Goal: Find specific page/section: Locate item on page

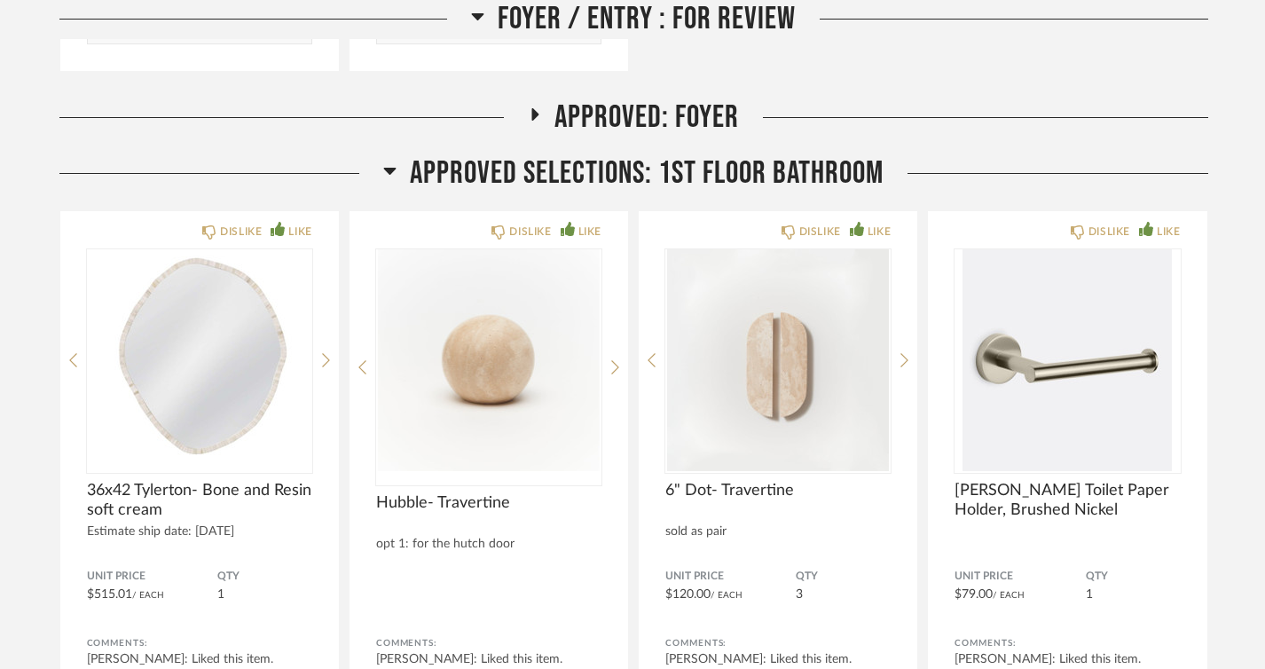
click at [392, 170] on icon at bounding box center [389, 170] width 13 height 21
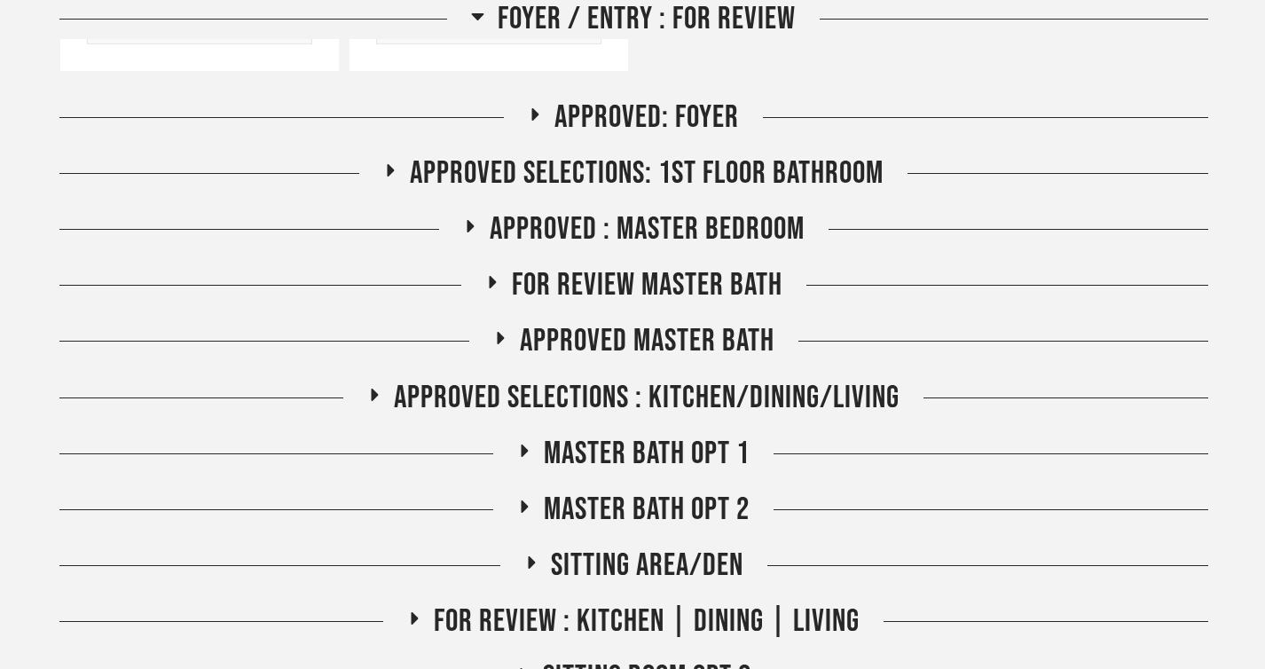
click at [392, 170] on icon at bounding box center [390, 169] width 21 height 13
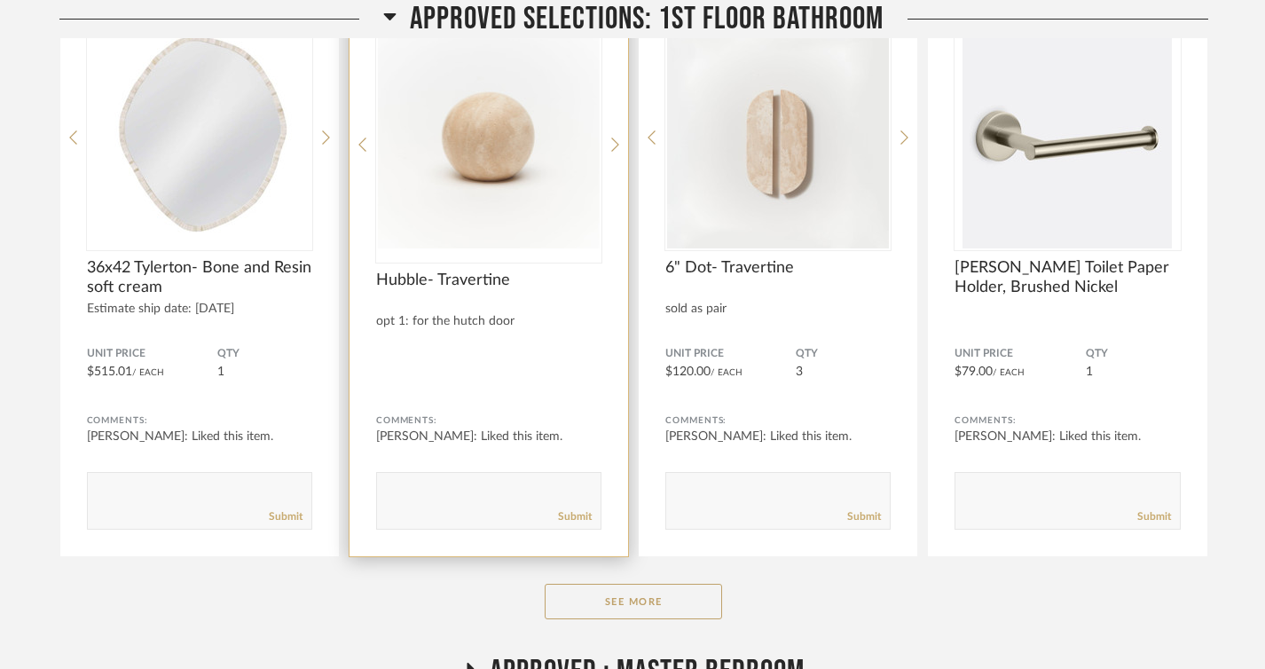
scroll to position [2318, 0]
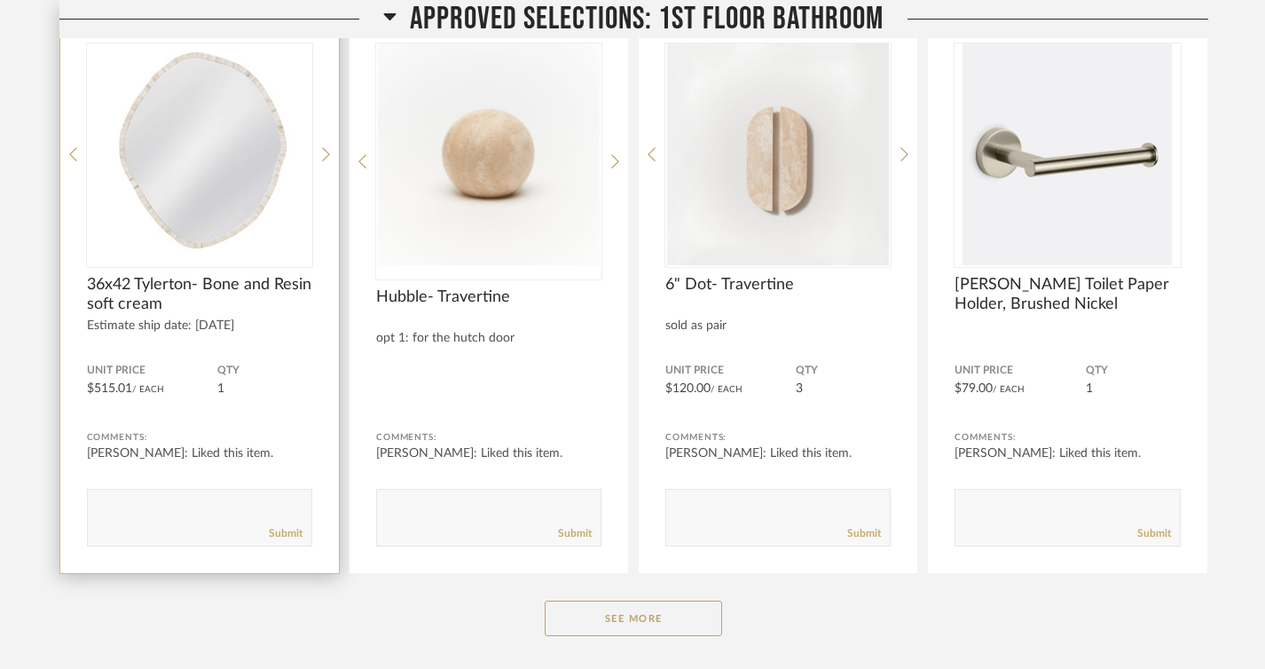
click at [240, 140] on img "0" at bounding box center [199, 154] width 225 height 222
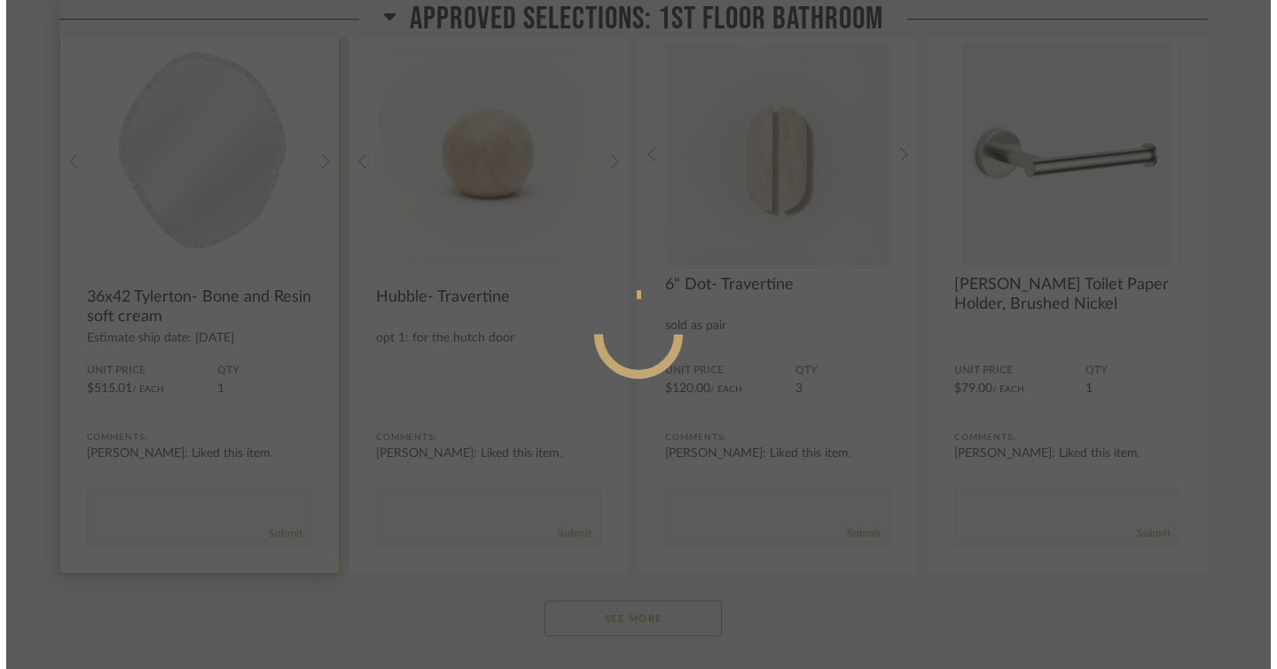
scroll to position [0, 0]
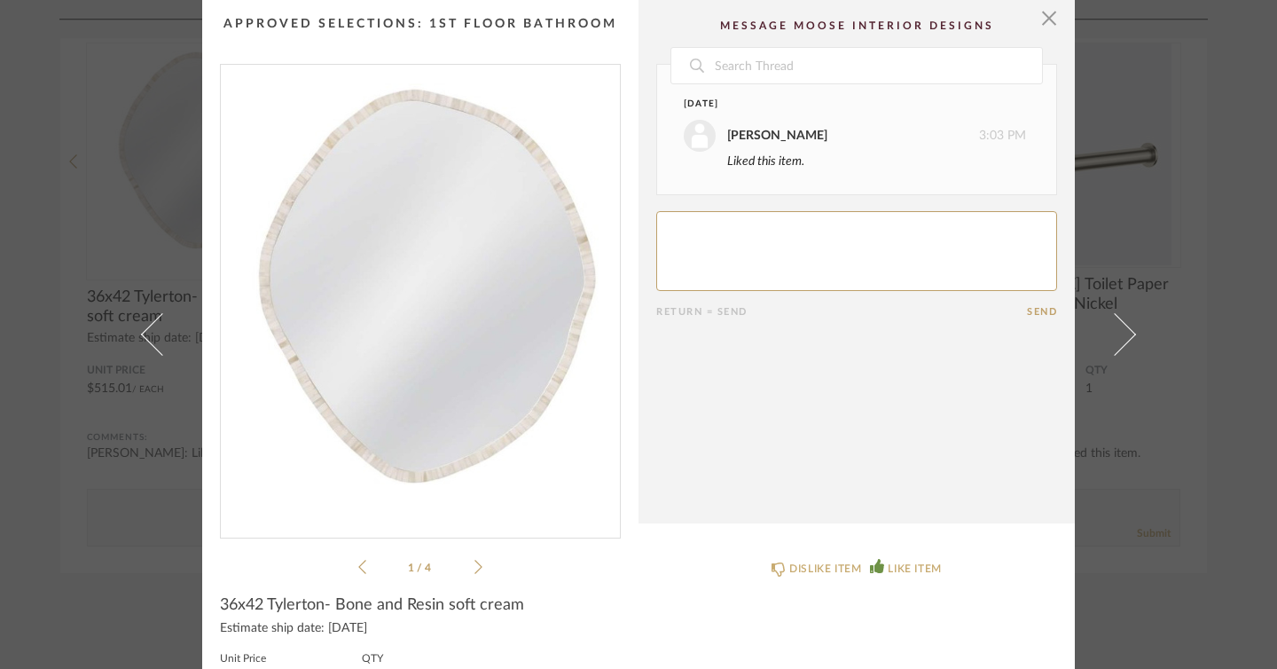
click at [474, 560] on icon at bounding box center [478, 567] width 8 height 16
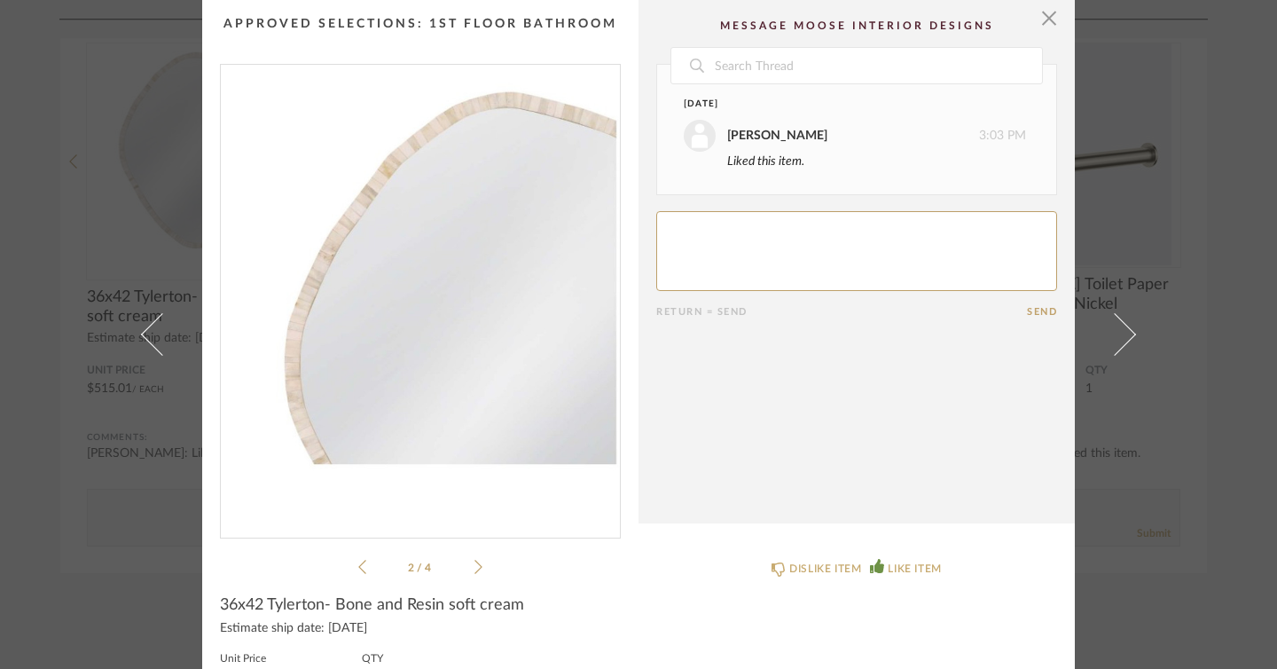
click at [474, 560] on icon at bounding box center [478, 567] width 8 height 16
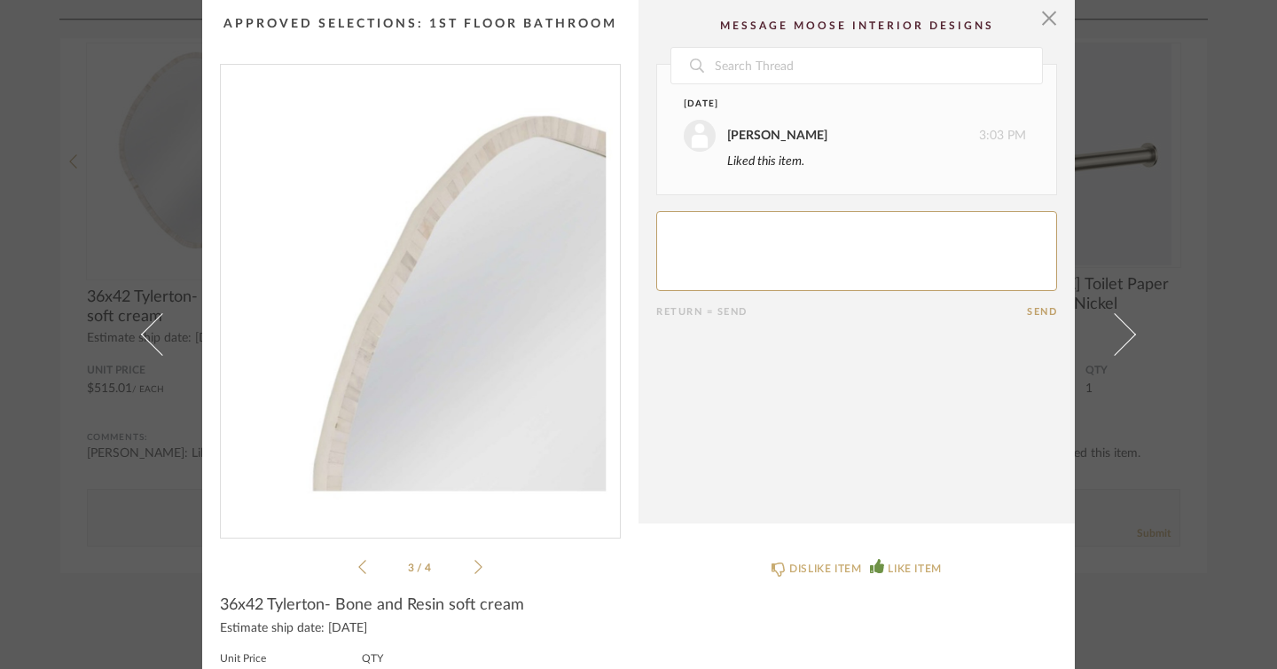
click at [474, 560] on icon at bounding box center [478, 567] width 8 height 16
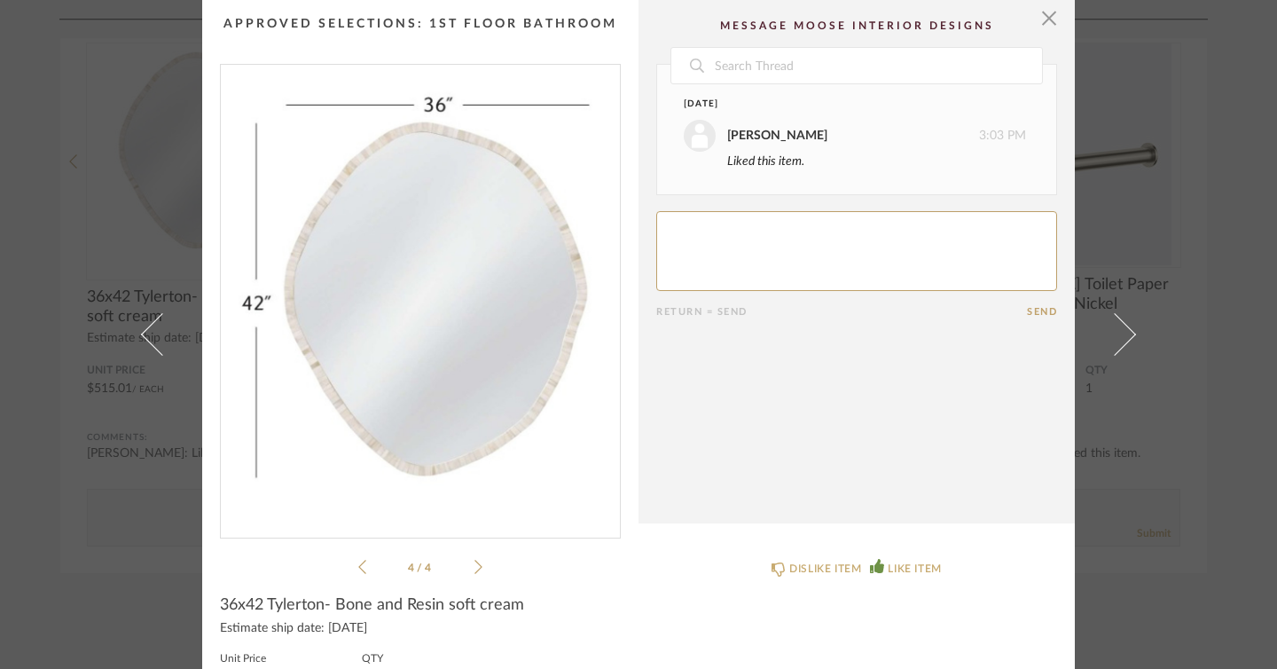
click at [97, 207] on div "× 4 / 4 Date [DATE] [PERSON_NAME] 3:03 PM Liked this item. Return = Send Send 3…" at bounding box center [638, 334] width 1277 height 669
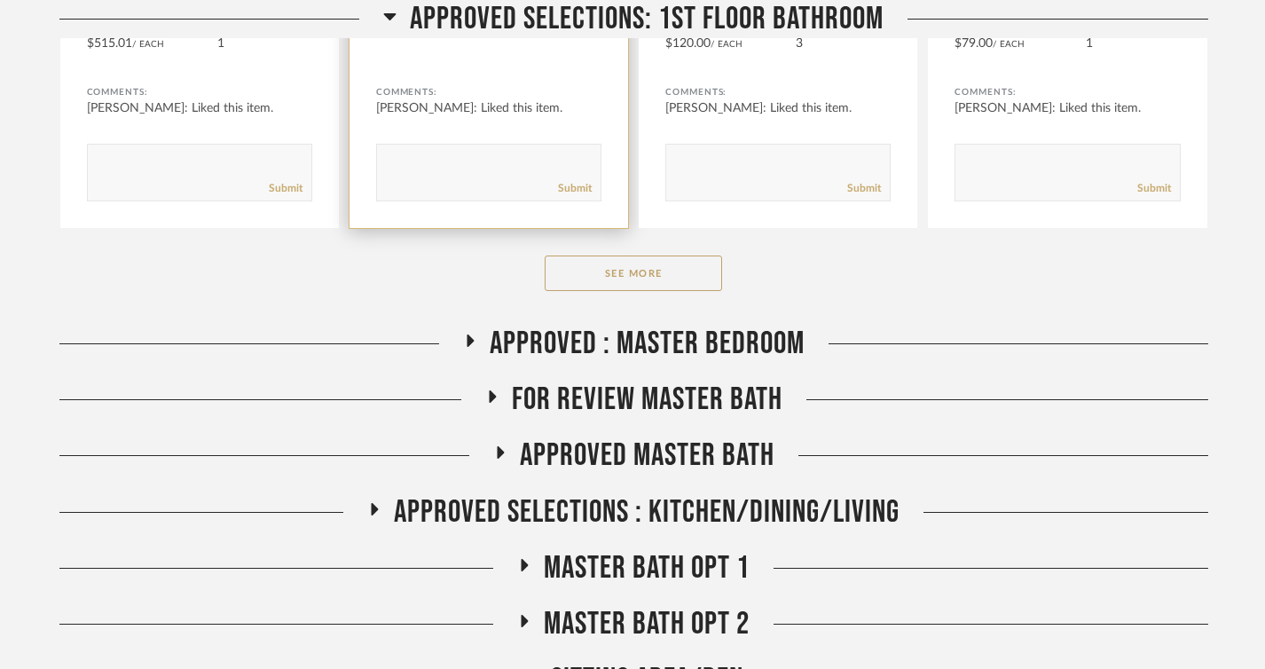
scroll to position [2678, 0]
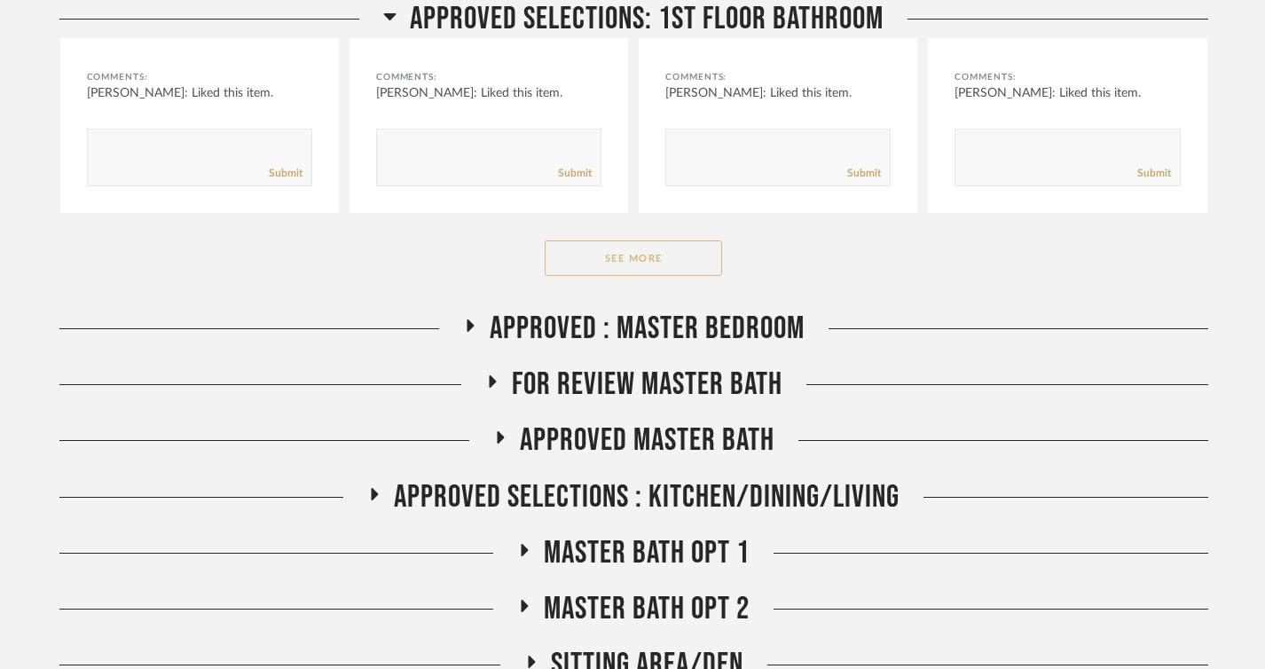
click at [671, 249] on button "See More" at bounding box center [633, 257] width 177 height 35
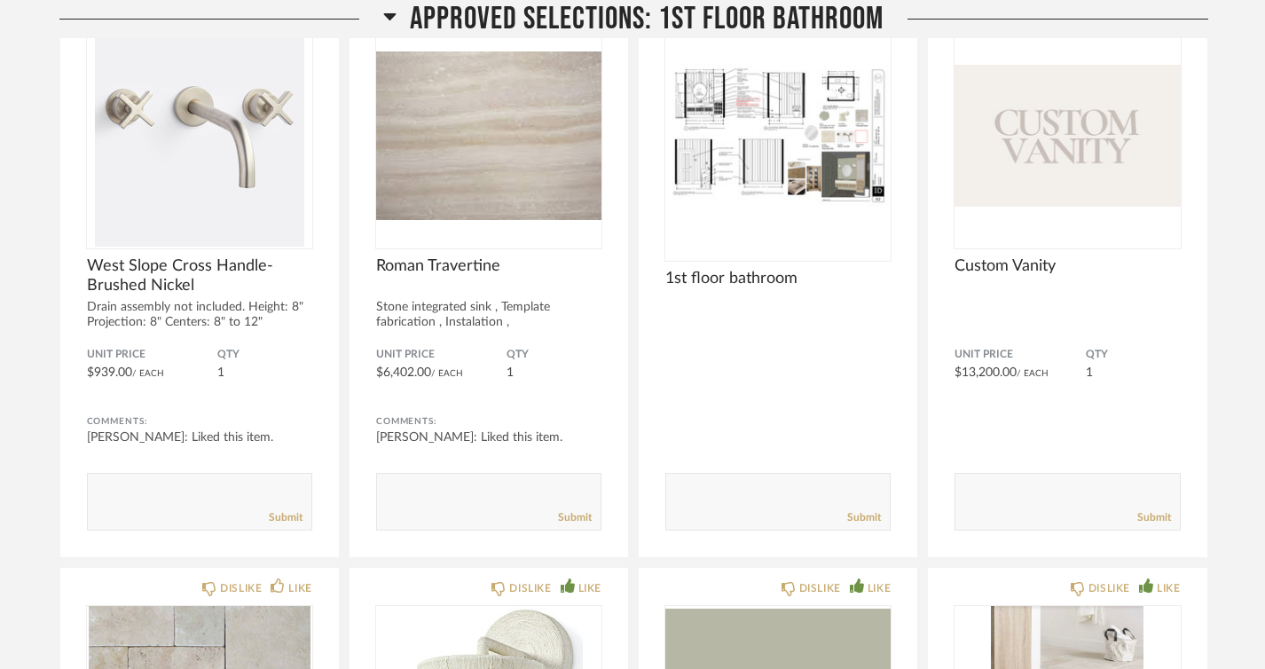
scroll to position [2918, 0]
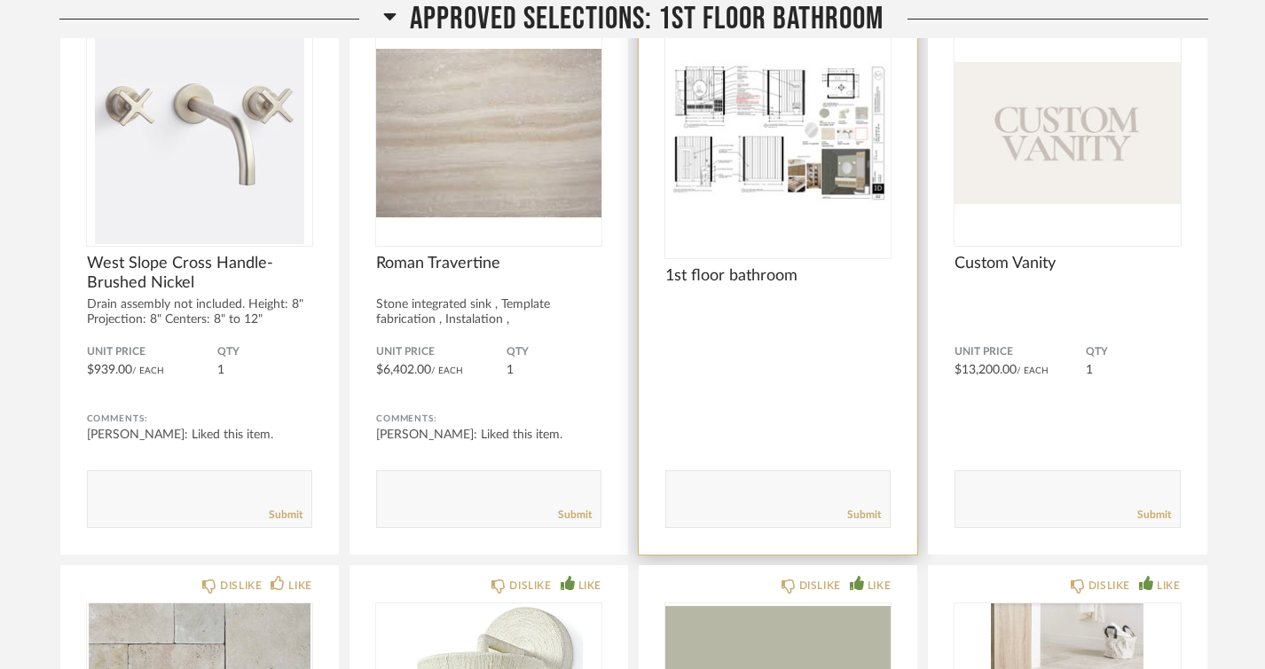
click at [772, 152] on img "0" at bounding box center [777, 133] width 225 height 222
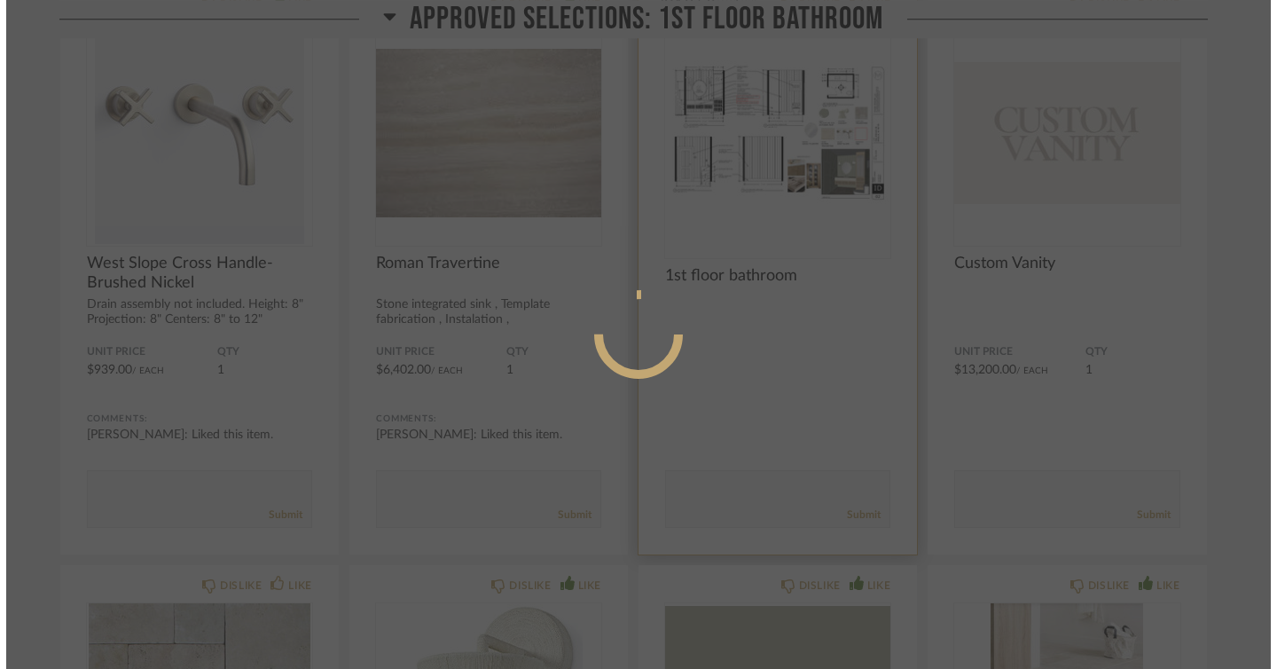
scroll to position [0, 0]
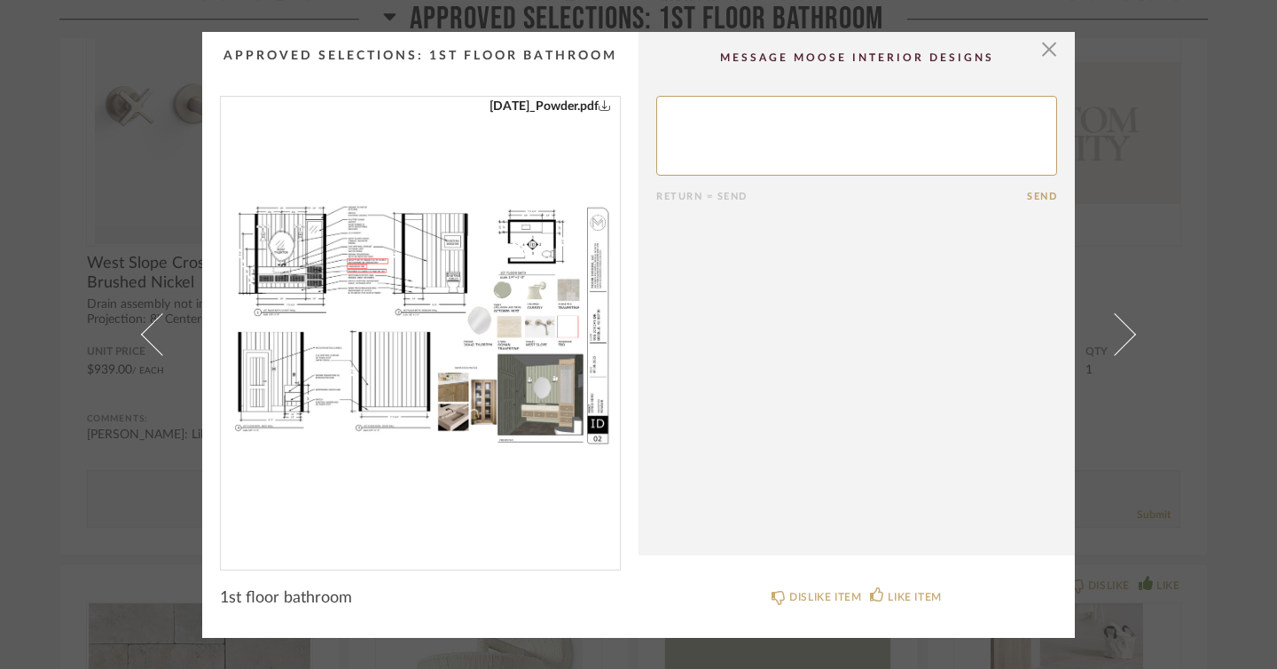
click at [445, 229] on img "0" at bounding box center [420, 326] width 399 height 459
